Goal: Navigation & Orientation: Find specific page/section

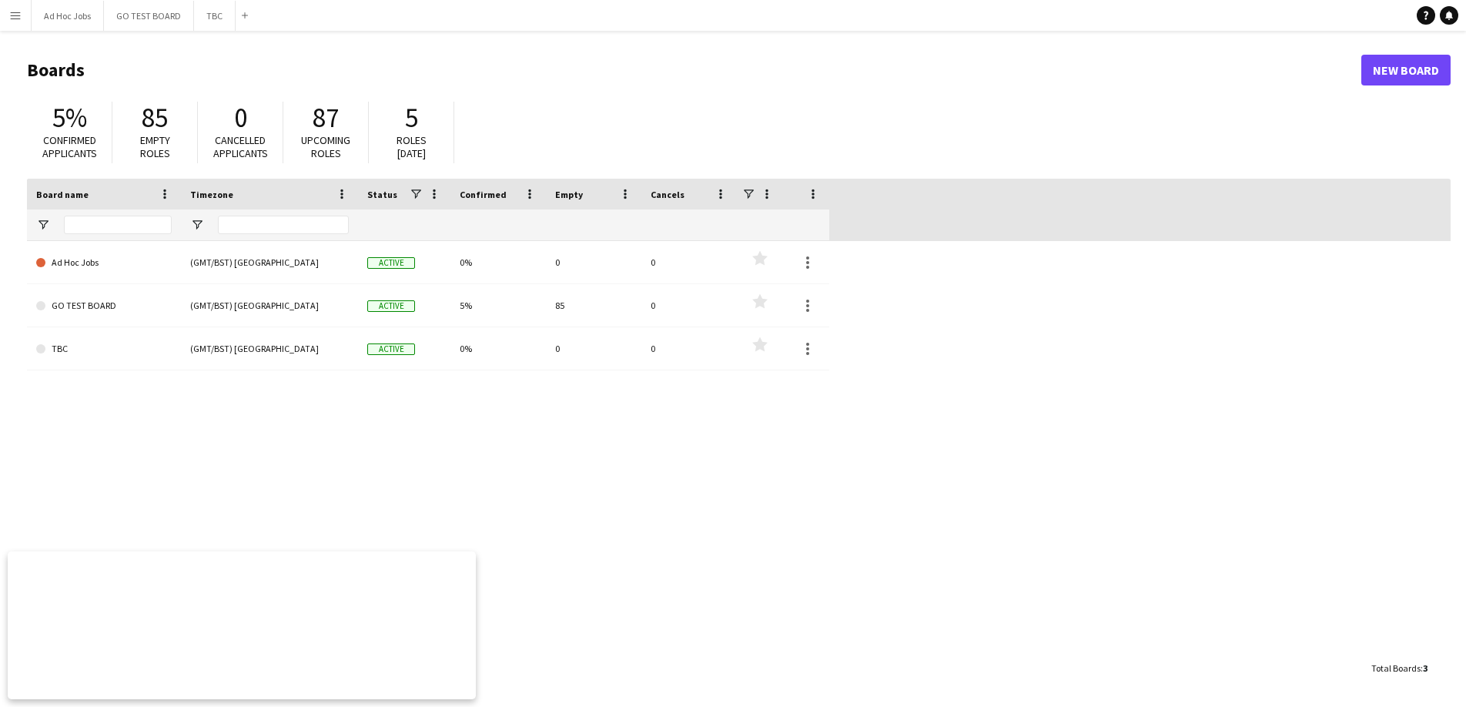
click at [12, 22] on button "Menu" at bounding box center [15, 15] width 31 height 31
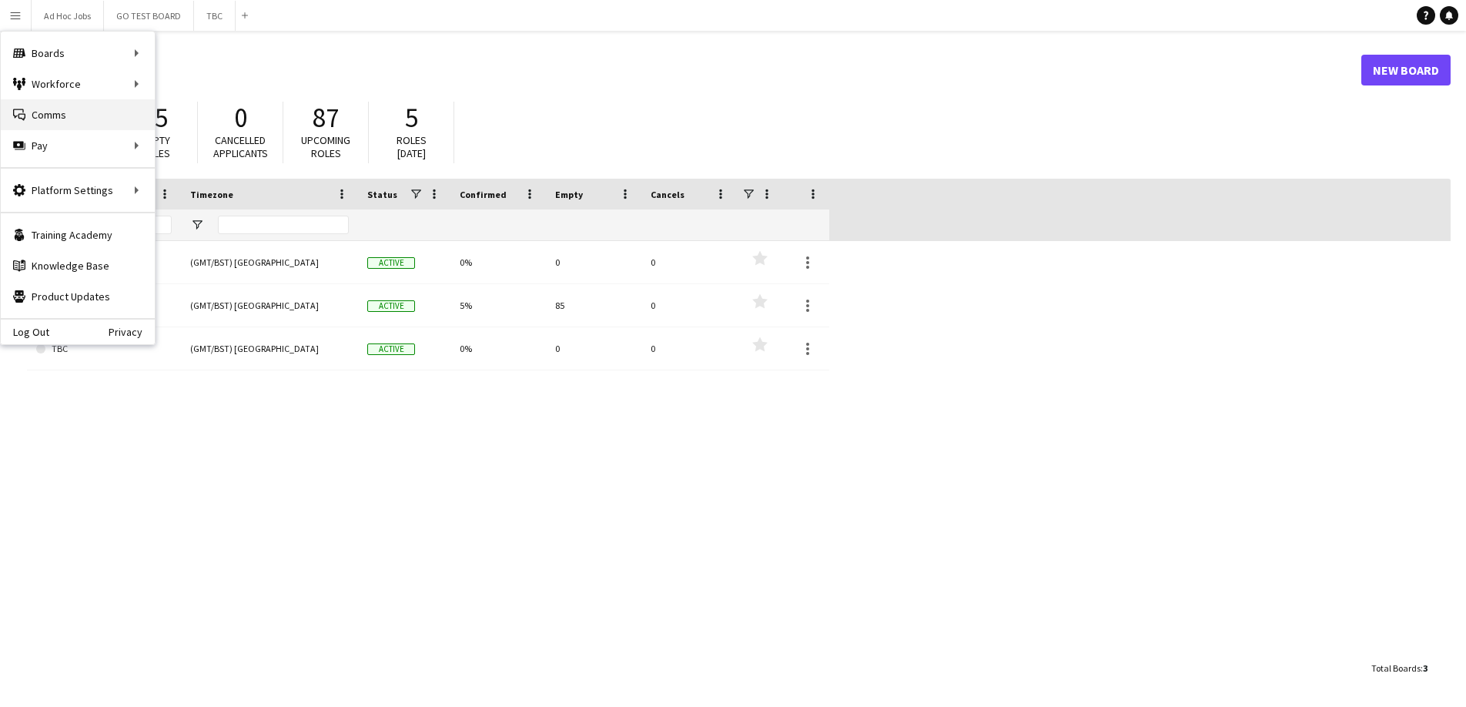
click at [76, 111] on link "Comms Comms" at bounding box center [78, 114] width 154 height 31
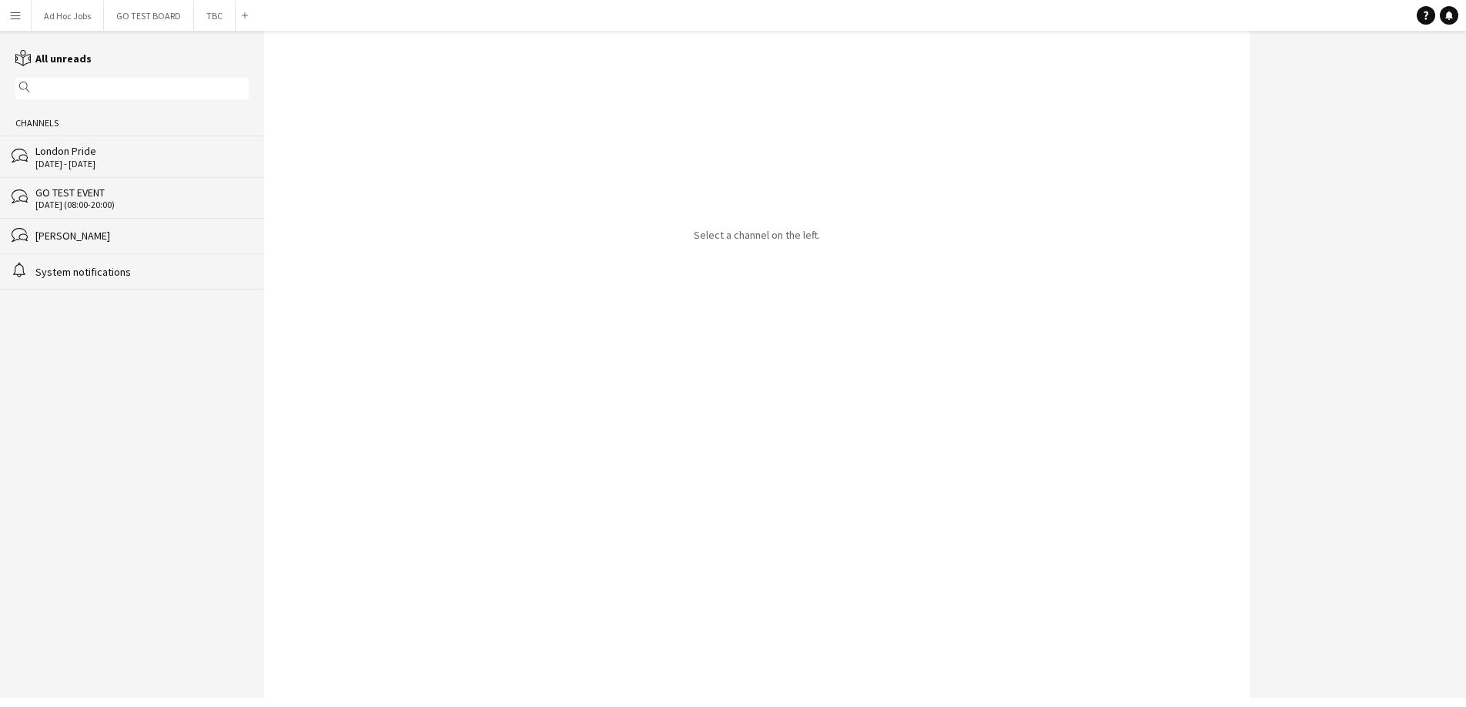
click at [64, 159] on div "[DATE] - [DATE]" at bounding box center [141, 164] width 213 height 11
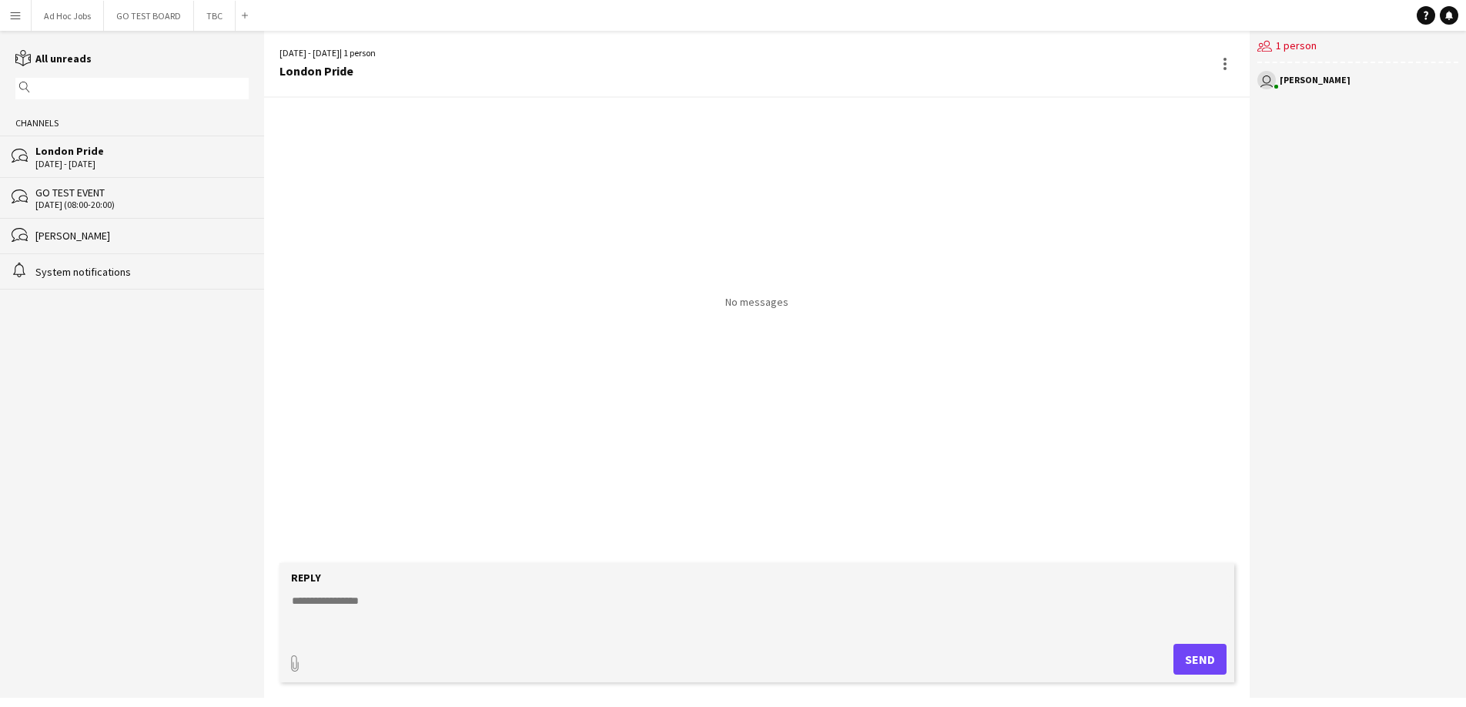
click at [74, 195] on div "GO TEST EVENT" at bounding box center [141, 193] width 213 height 14
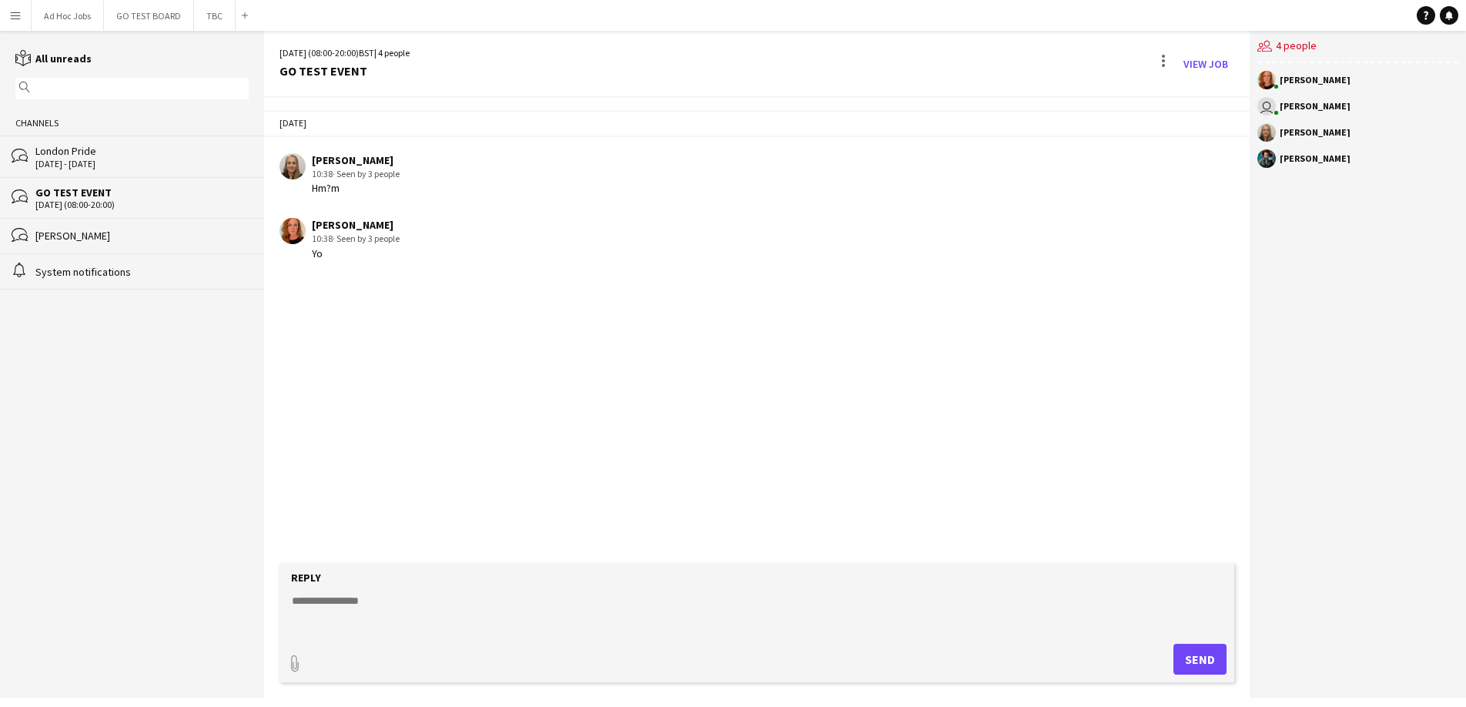
click at [16, 20] on app-icon "Menu" at bounding box center [15, 15] width 12 height 12
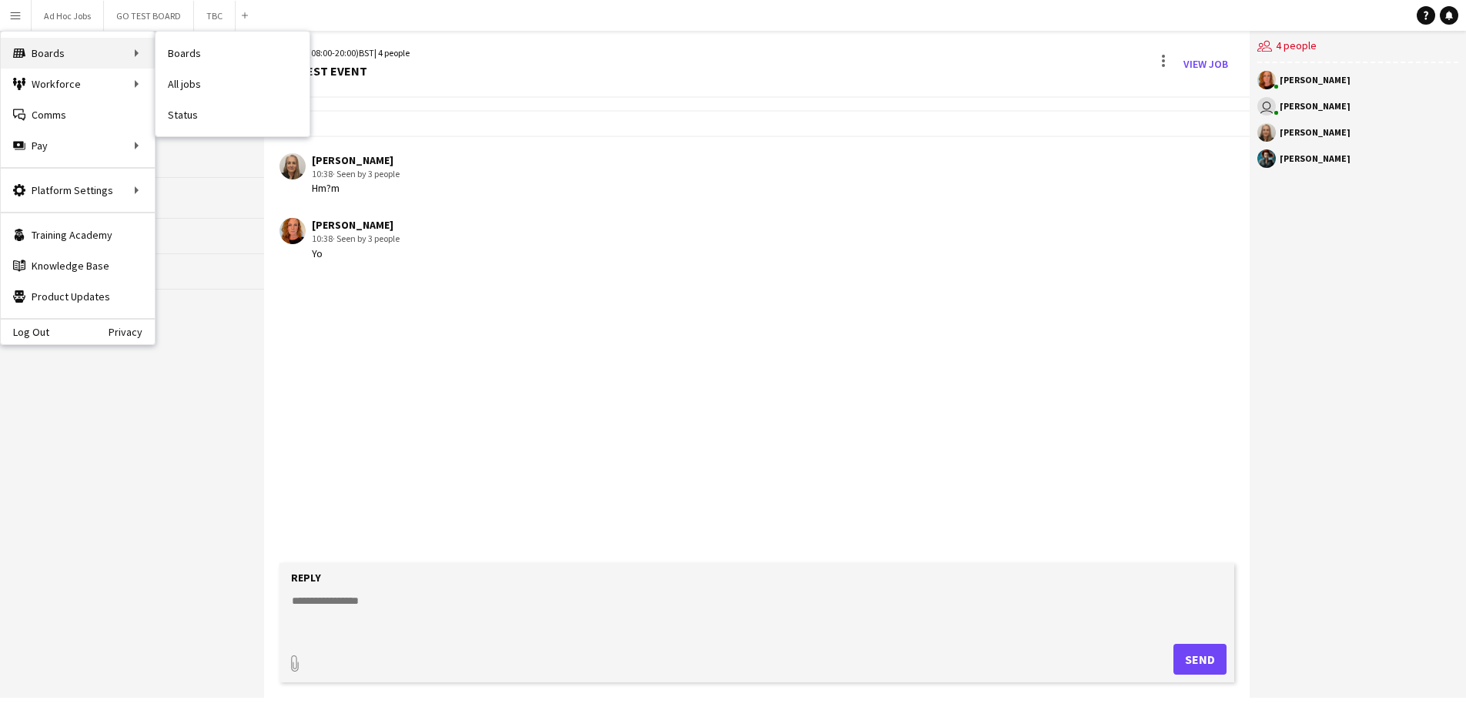
click at [85, 55] on div "Boards Boards" at bounding box center [78, 53] width 154 height 31
click at [169, 15] on button "GO TEST BOARD Close" at bounding box center [149, 16] width 90 height 30
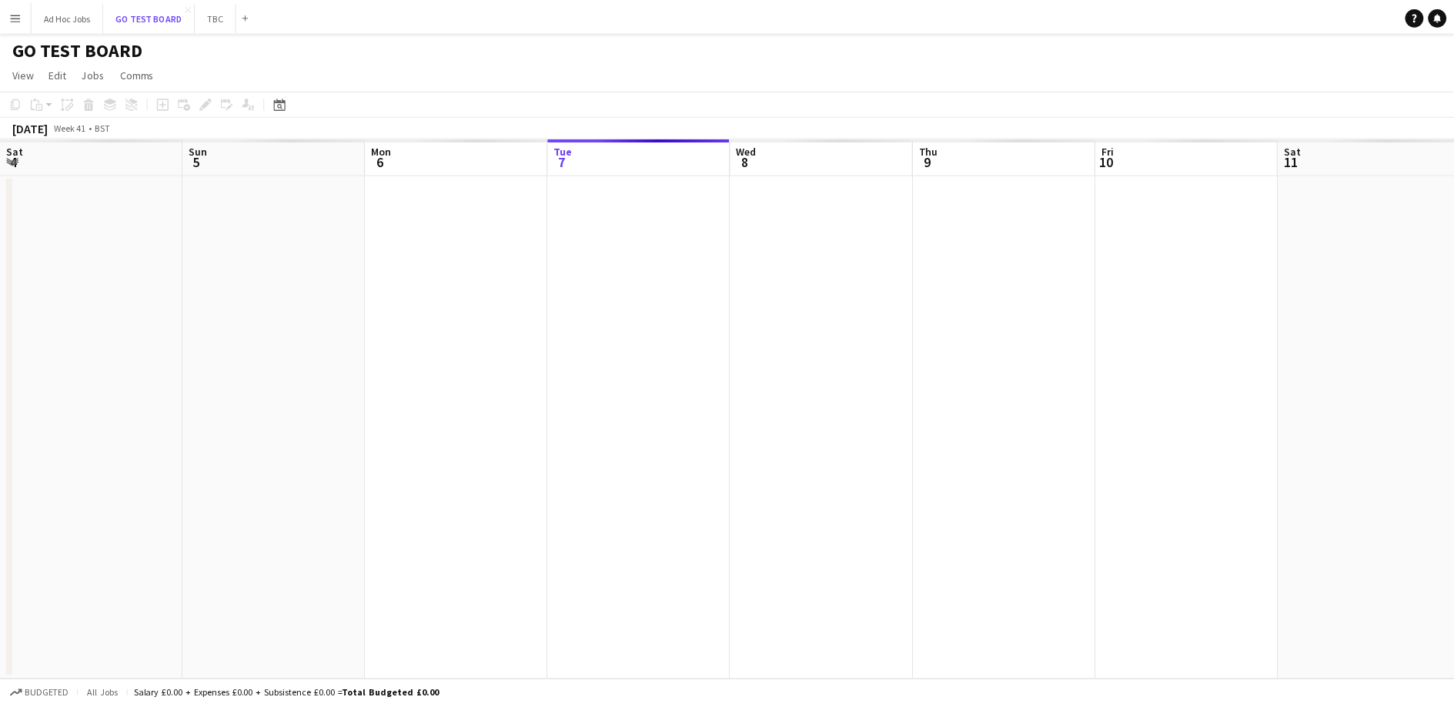
scroll to position [0, 368]
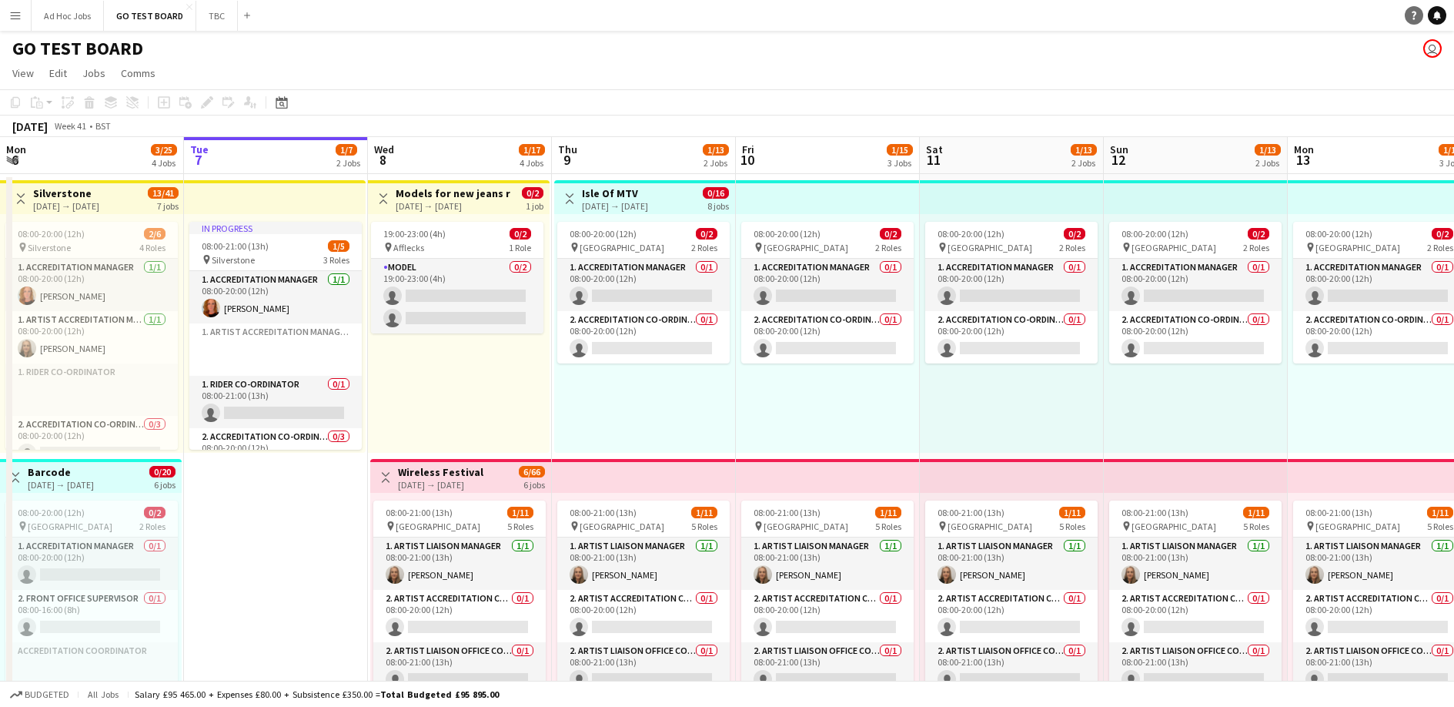
click at [1414, 20] on link "Help" at bounding box center [1414, 15] width 18 height 18
click at [1414, 15] on icon at bounding box center [1414, 16] width 5 height 8
click at [1410, 14] on icon "Help" at bounding box center [1414, 15] width 9 height 9
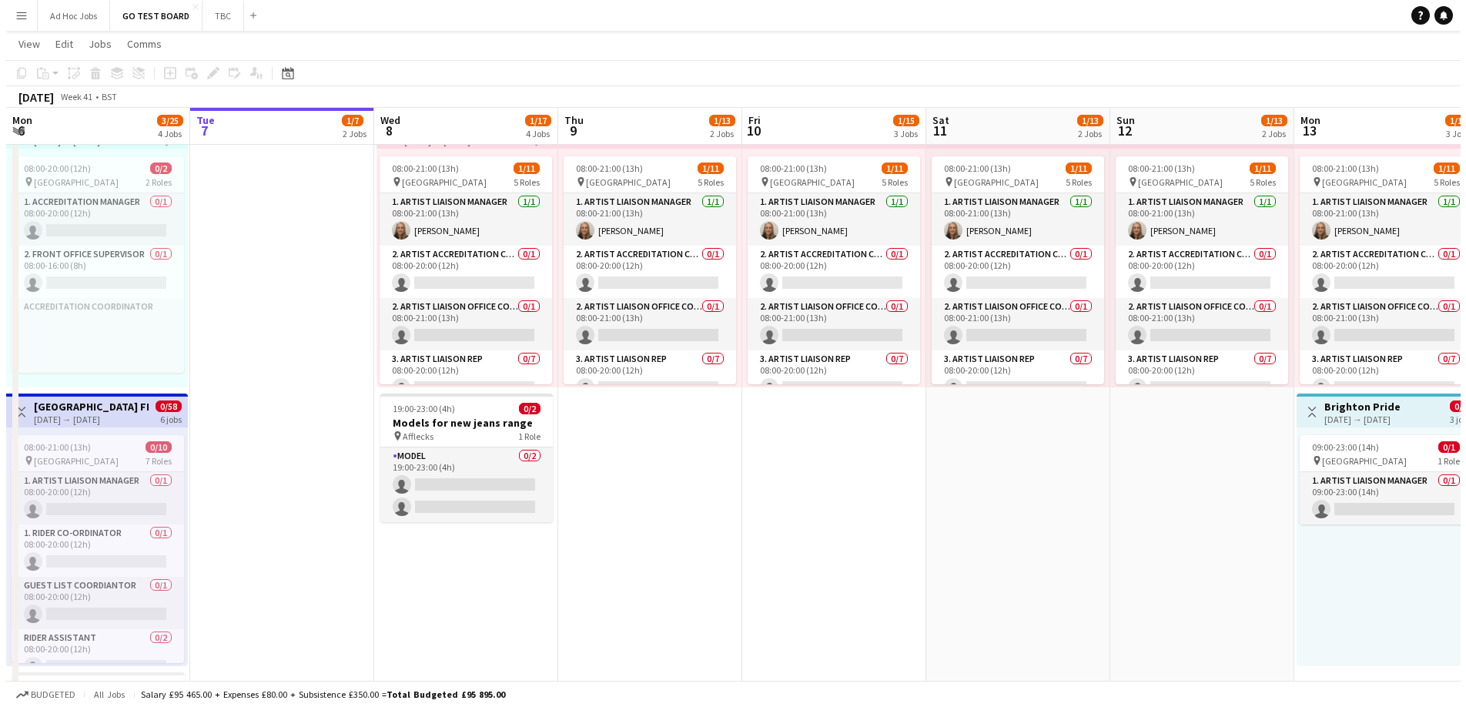
scroll to position [0, 0]
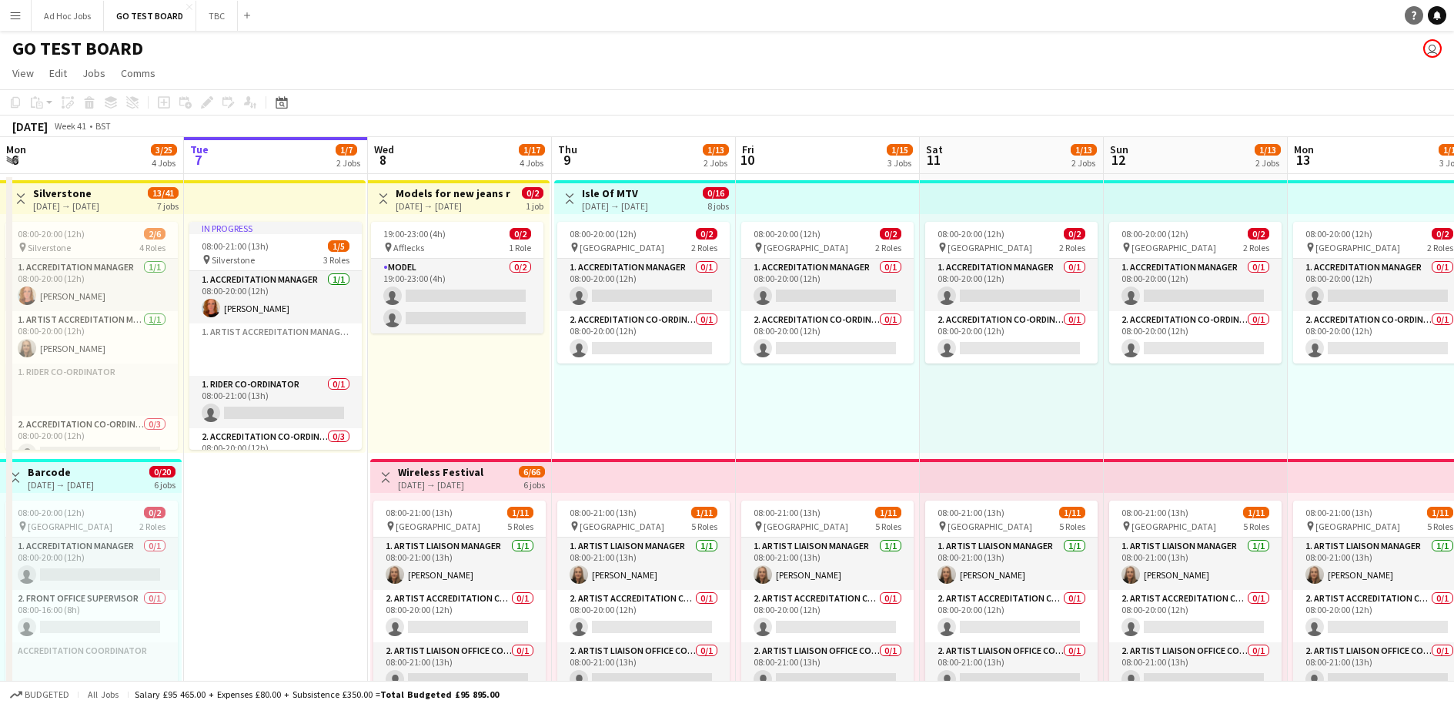
click at [1414, 13] on icon "Help" at bounding box center [1414, 15] width 9 height 9
click at [1412, 16] on icon "Help" at bounding box center [1414, 15] width 9 height 9
click at [1439, 22] on link "Notifications" at bounding box center [1437, 15] width 18 height 18
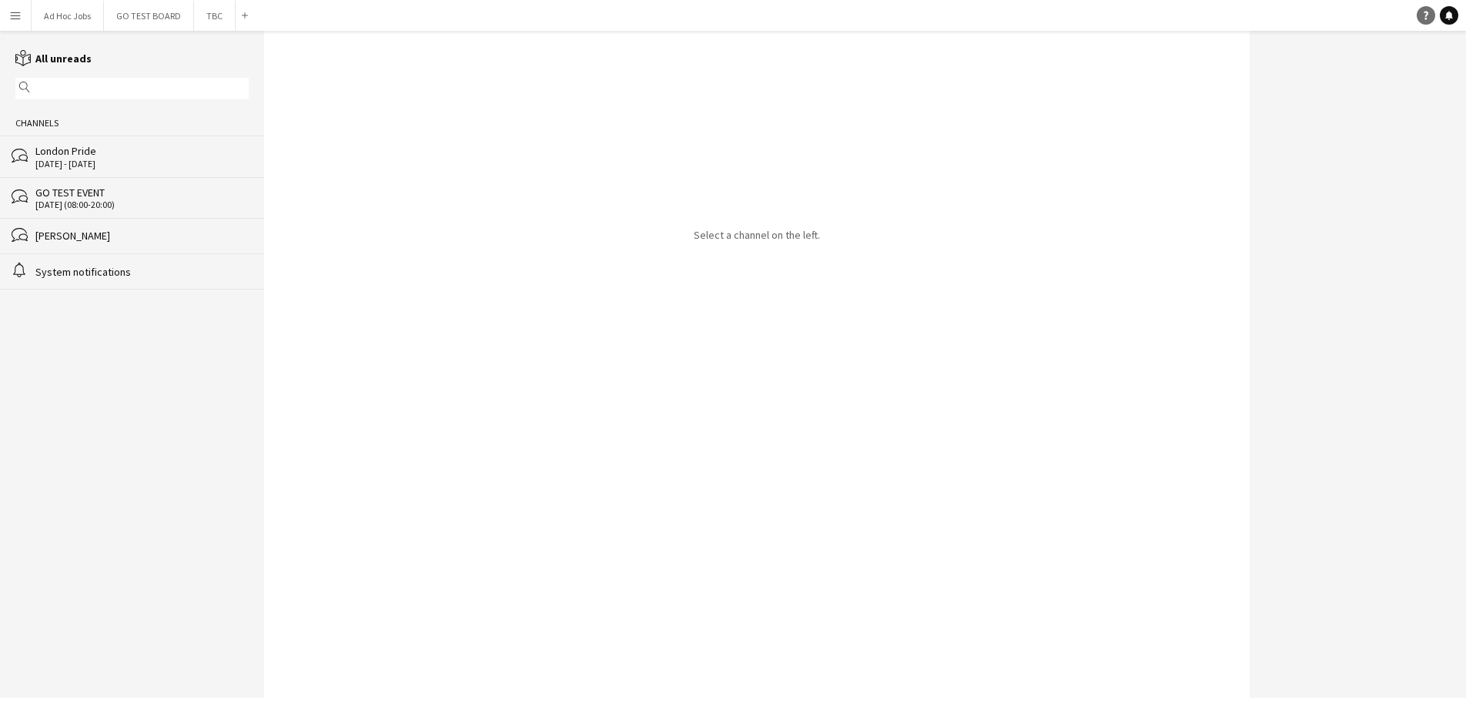
click at [1424, 17] on icon "Help" at bounding box center [1425, 15] width 9 height 9
click at [160, 15] on button "GO TEST BOARD Close" at bounding box center [149, 16] width 90 height 30
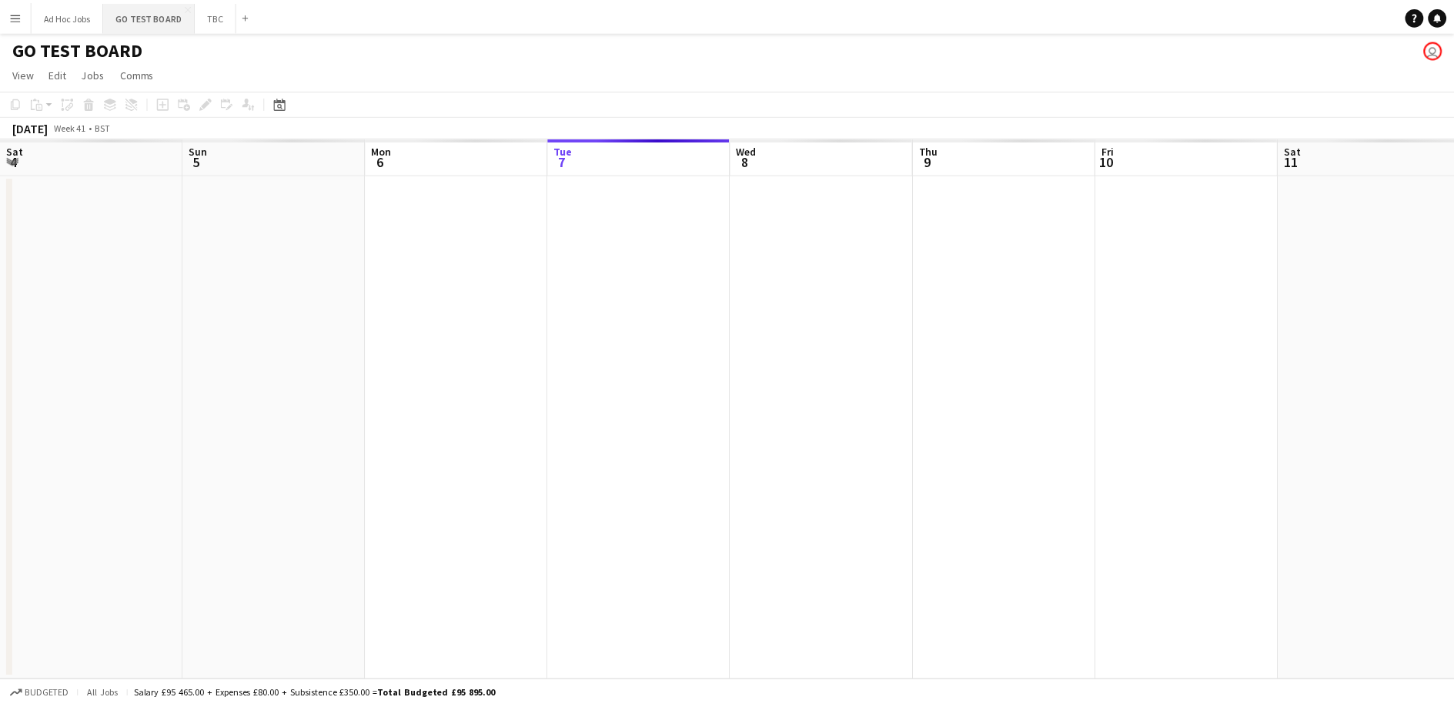
scroll to position [0, 368]
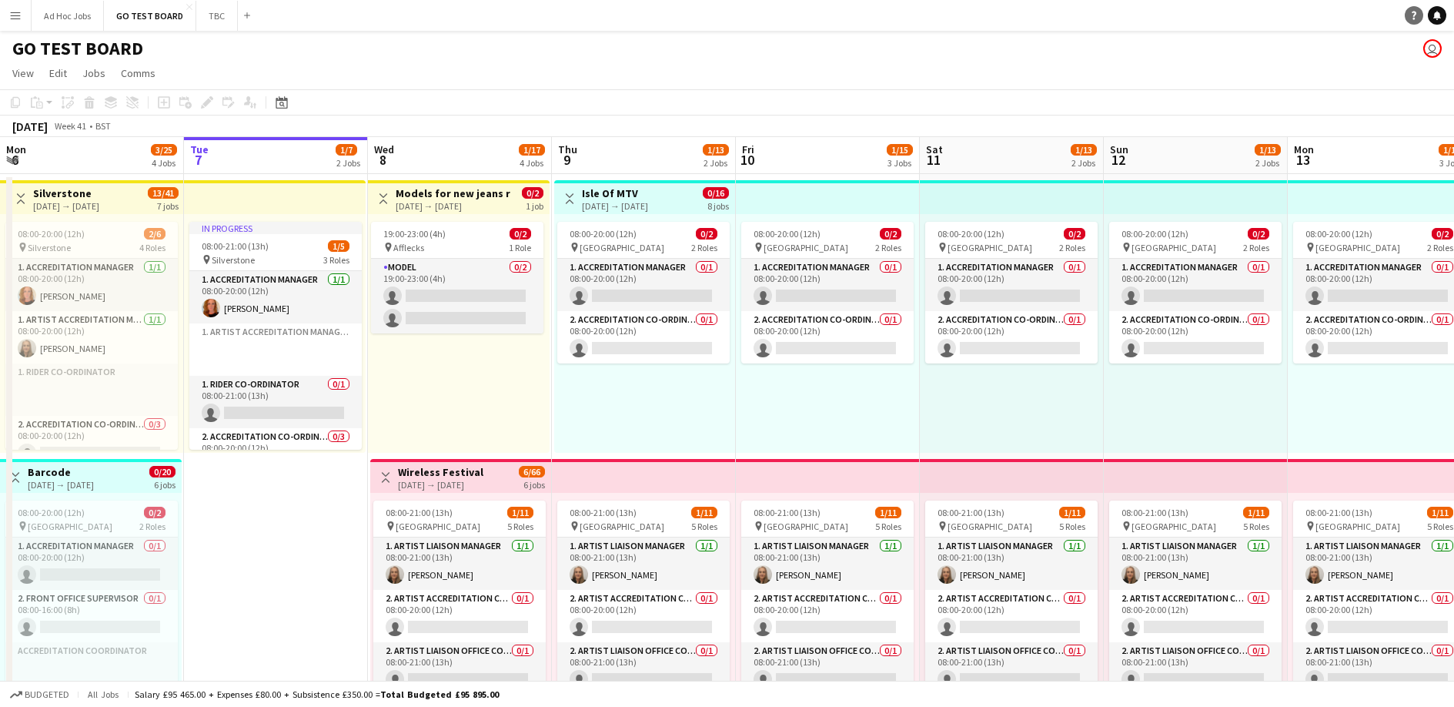
click at [1415, 22] on link "Help" at bounding box center [1414, 15] width 18 height 18
